Goal: Navigation & Orientation: Find specific page/section

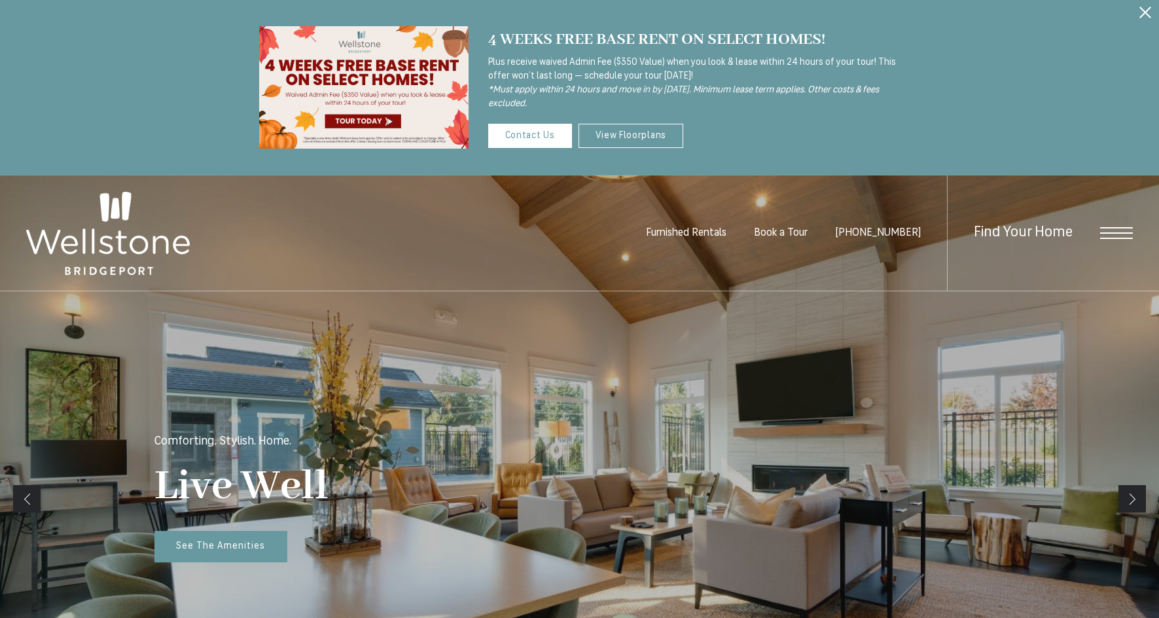
click at [1115, 227] on span "Open Menu" at bounding box center [1116, 227] width 33 height 1
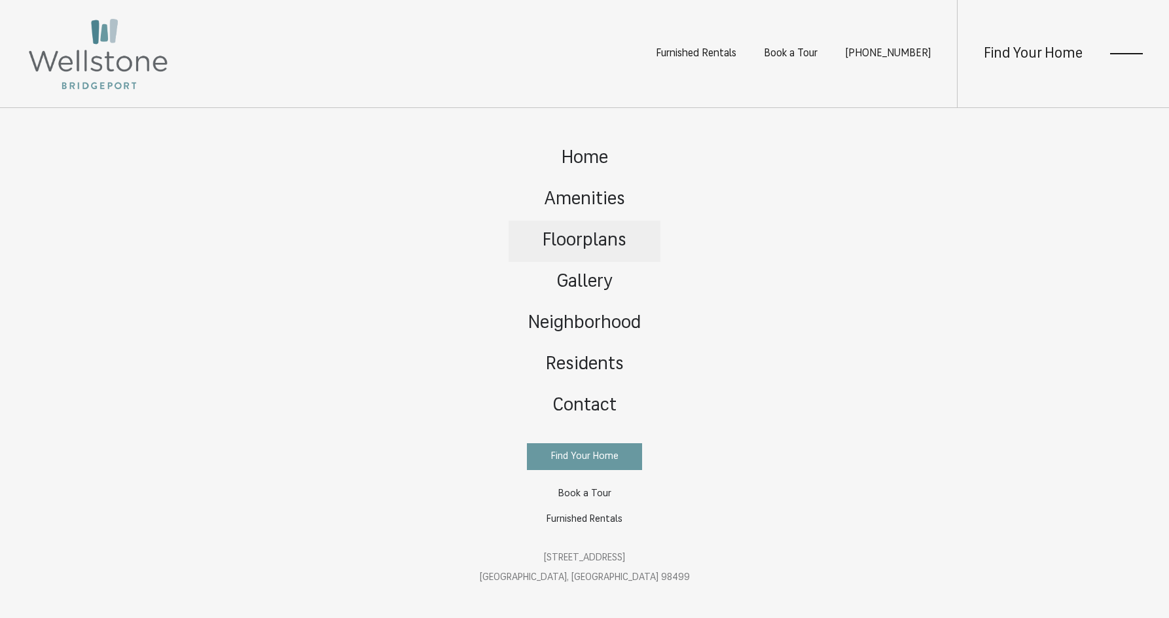
click at [575, 236] on span "Floorplans" at bounding box center [584, 241] width 84 height 18
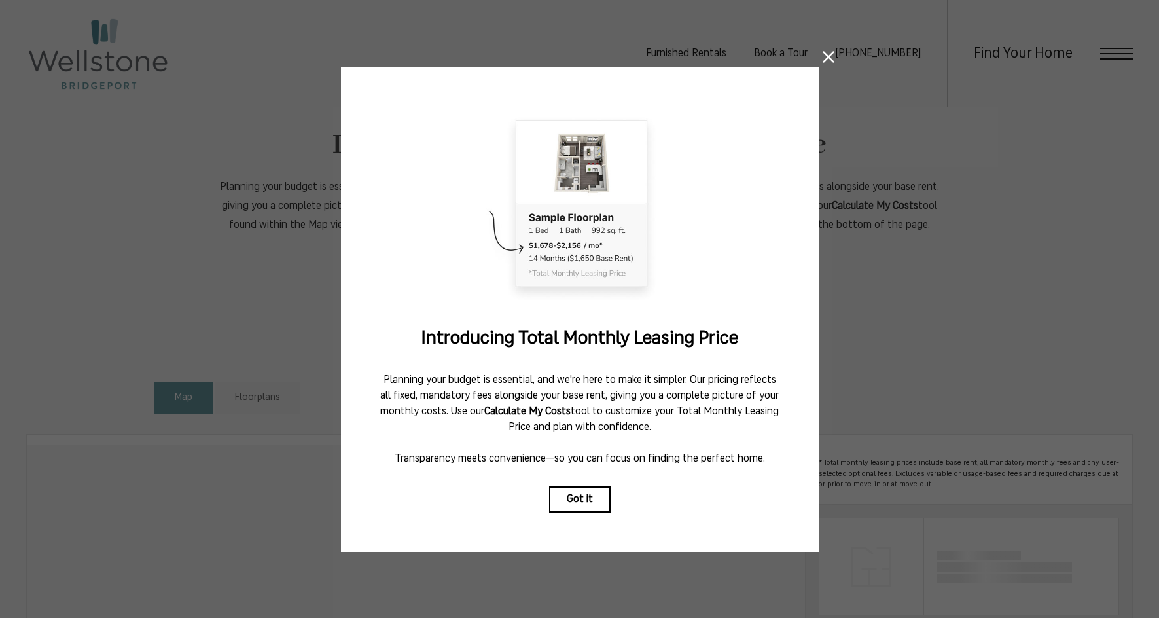
scroll to position [624, 0]
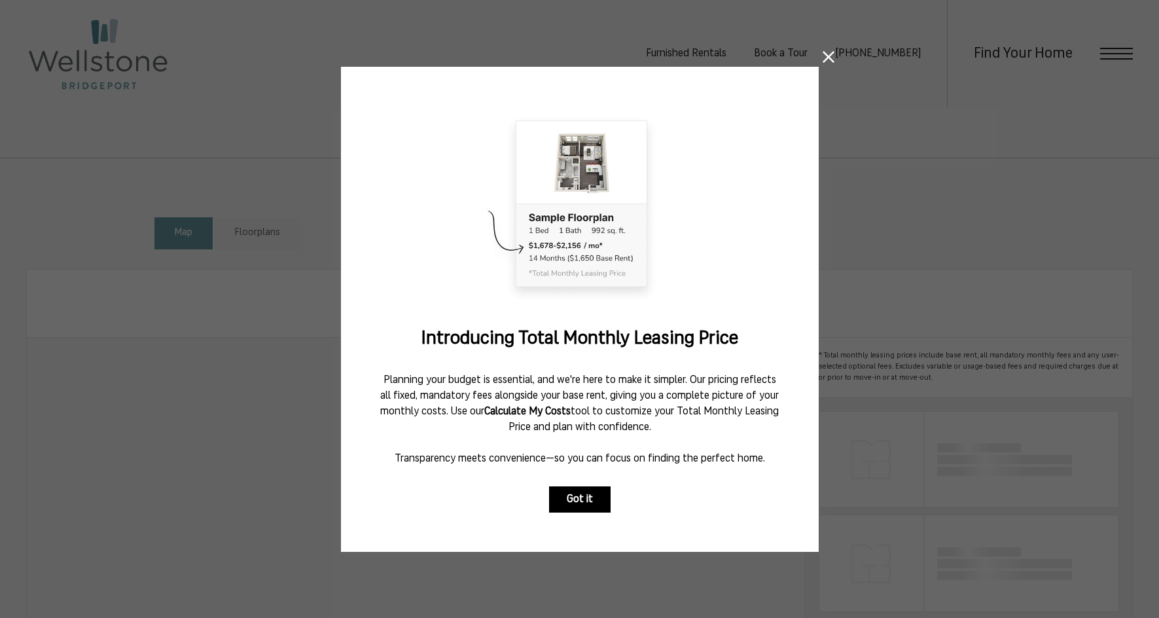
click at [573, 487] on button "Got it" at bounding box center [580, 499] width 62 height 26
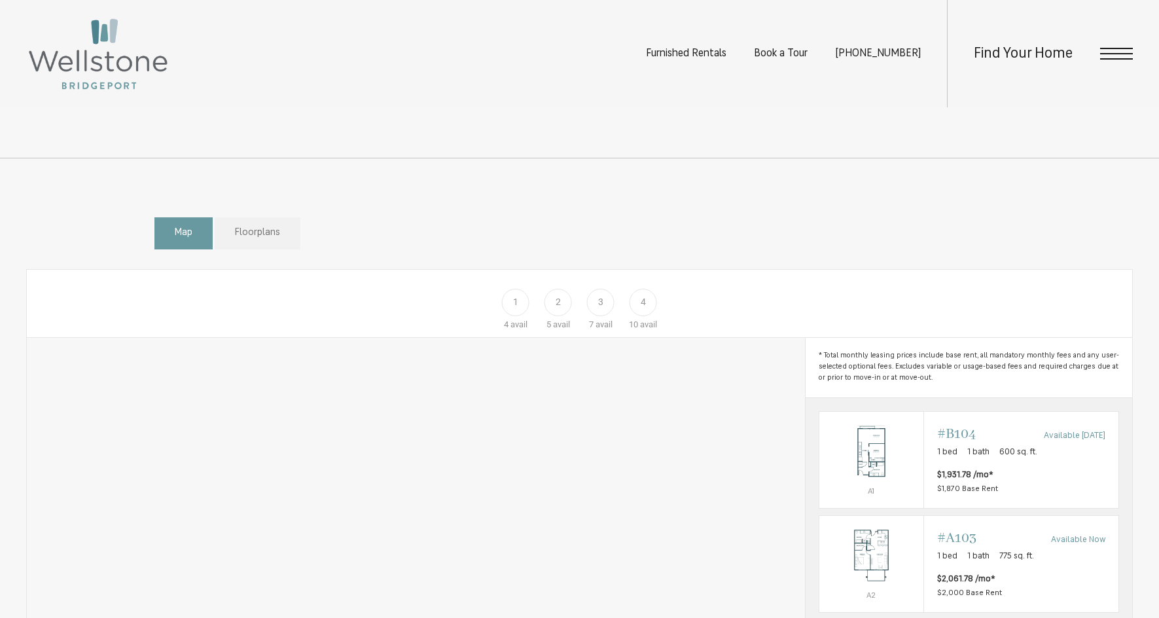
click at [279, 241] on span "Floorplans" at bounding box center [257, 233] width 45 height 15
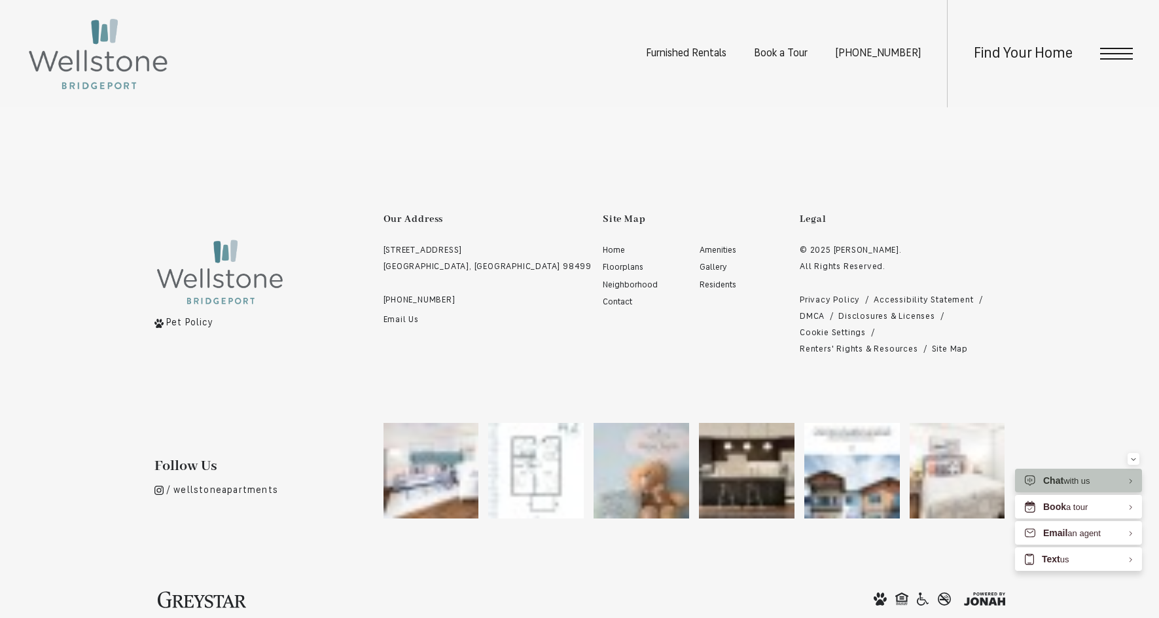
scroll to position [2937, 0]
